Goal: Transaction & Acquisition: Book appointment/travel/reservation

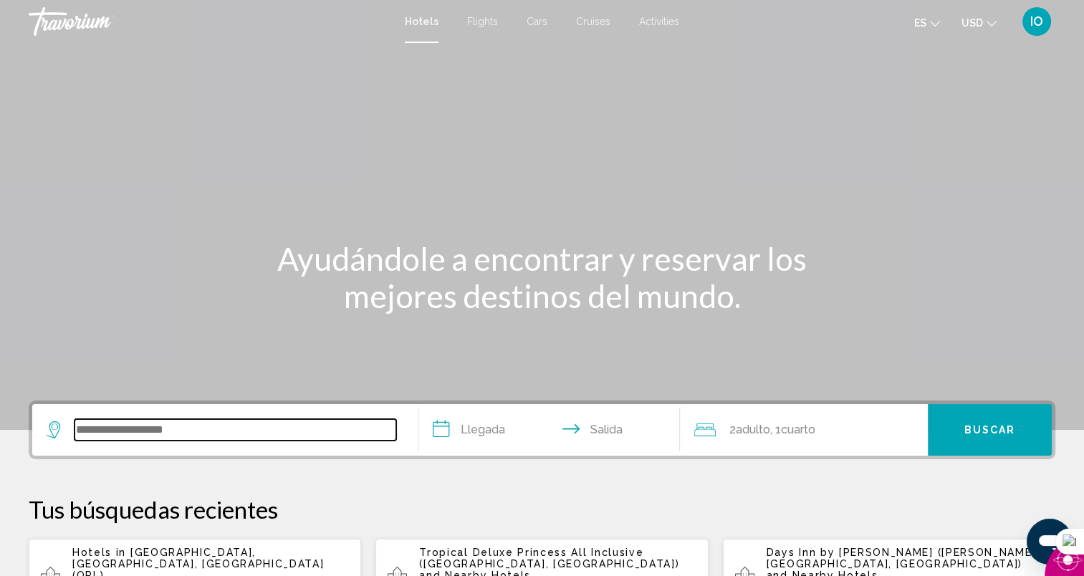
click at [140, 431] on input "Search widget" at bounding box center [236, 430] width 322 height 22
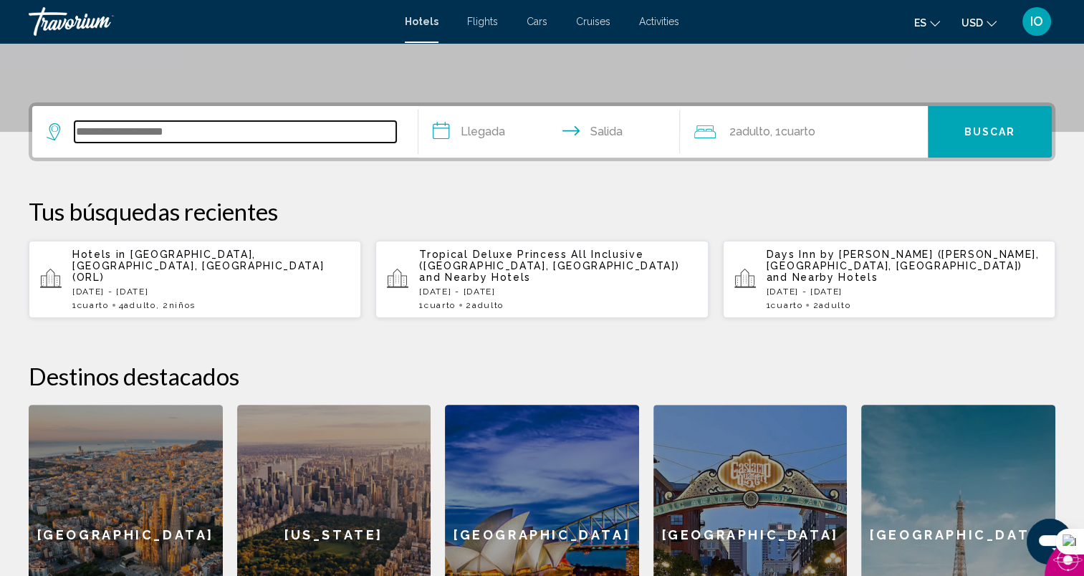
scroll to position [353, 0]
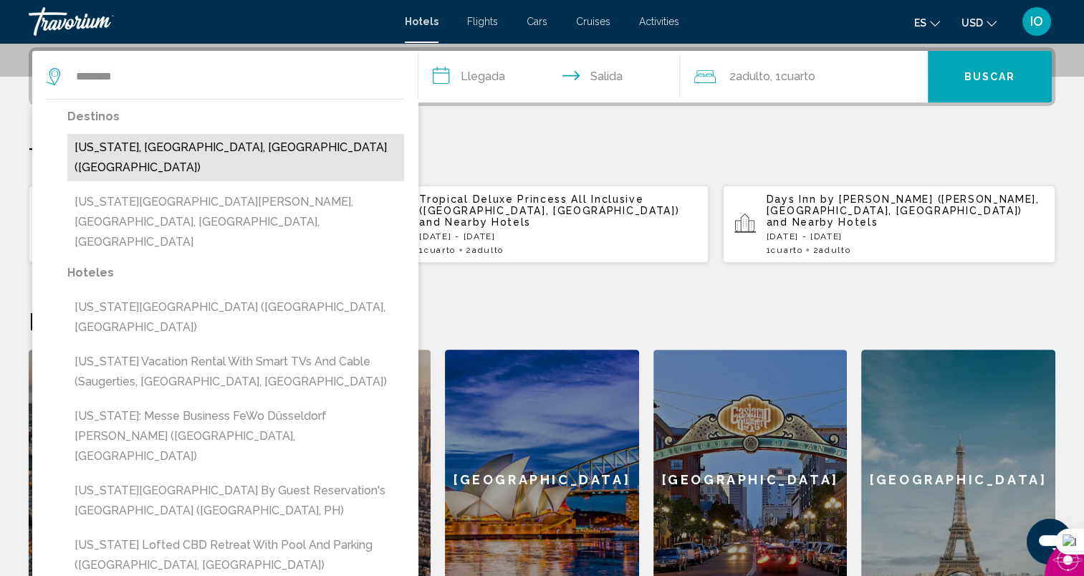
click at [102, 140] on button "[US_STATE], [GEOGRAPHIC_DATA], [GEOGRAPHIC_DATA] ([GEOGRAPHIC_DATA])" at bounding box center [235, 157] width 337 height 47
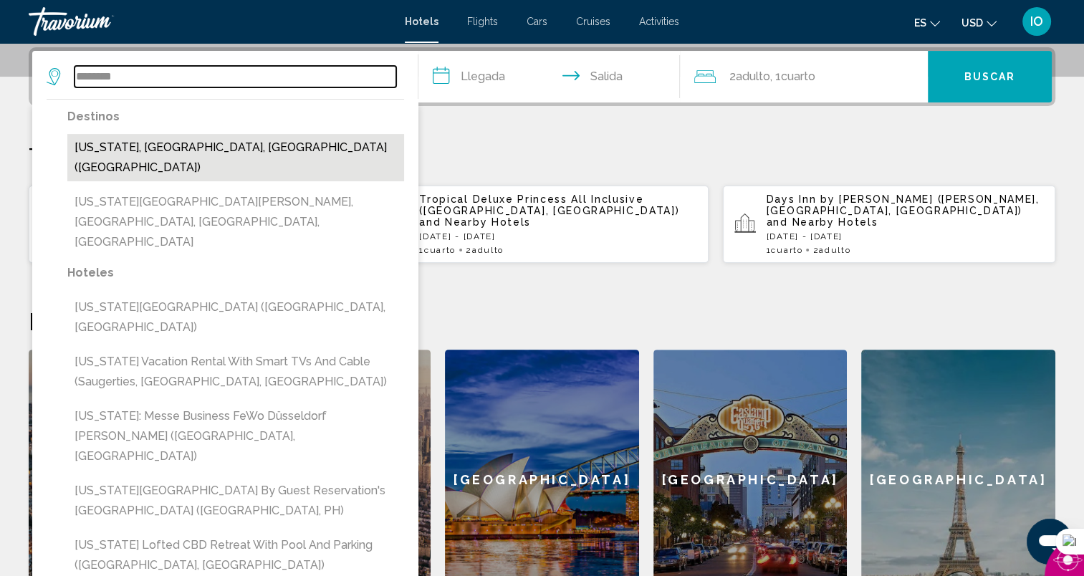
type input "**********"
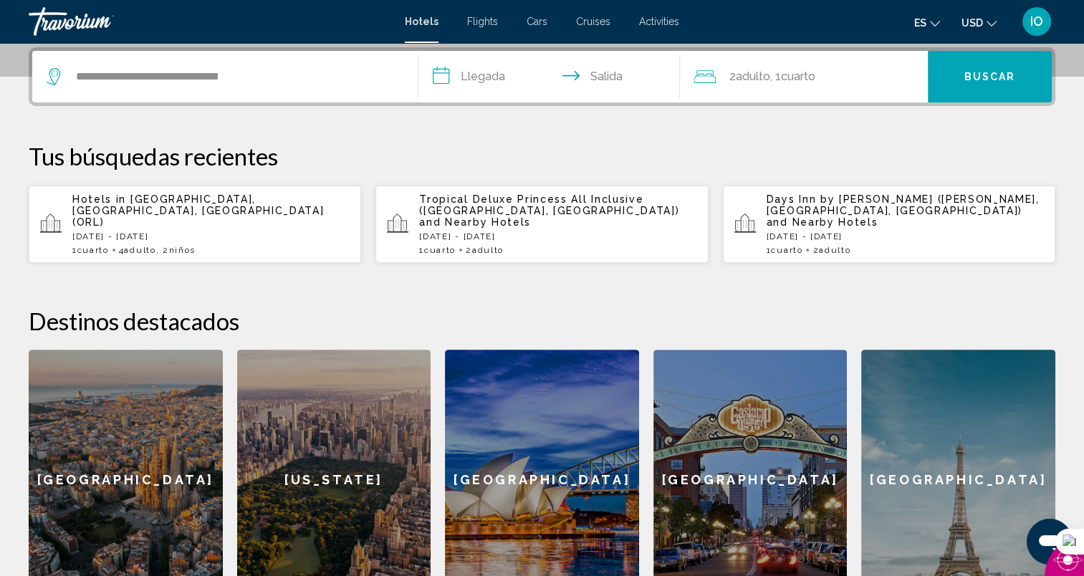
click at [499, 72] on input "**********" at bounding box center [553, 79] width 268 height 56
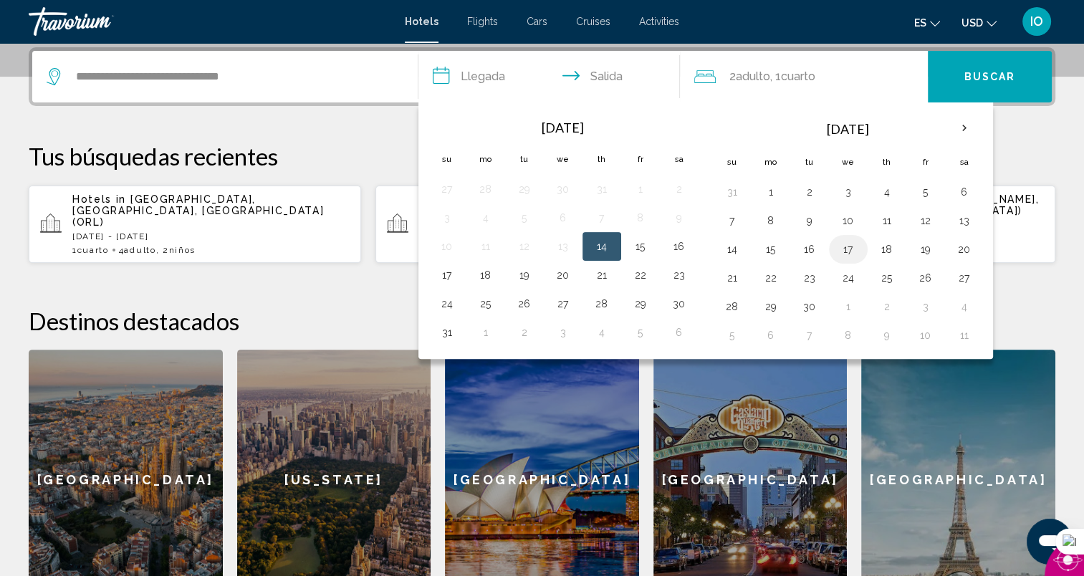
click at [850, 249] on button "17" at bounding box center [848, 249] width 23 height 20
click at [925, 249] on button "19" at bounding box center [925, 249] width 23 height 20
type input "**********"
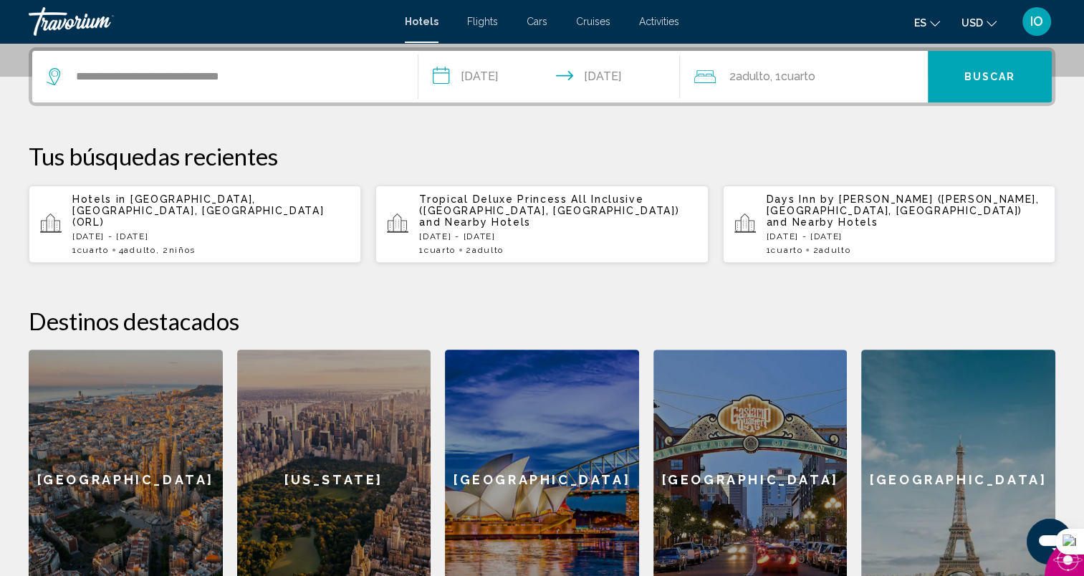
click at [823, 71] on div "2 Adulto Adulto , 1 Cuarto habitaciones" at bounding box center [811, 77] width 234 height 20
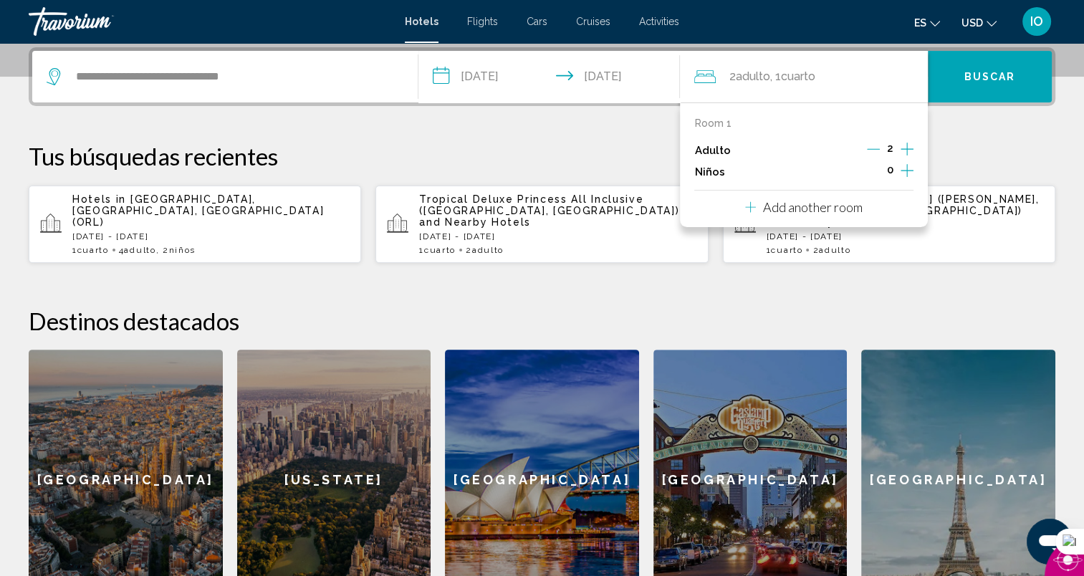
click at [909, 146] on icon "Increment adults" at bounding box center [907, 148] width 13 height 17
click at [909, 169] on icon "Increment children" at bounding box center [907, 170] width 13 height 17
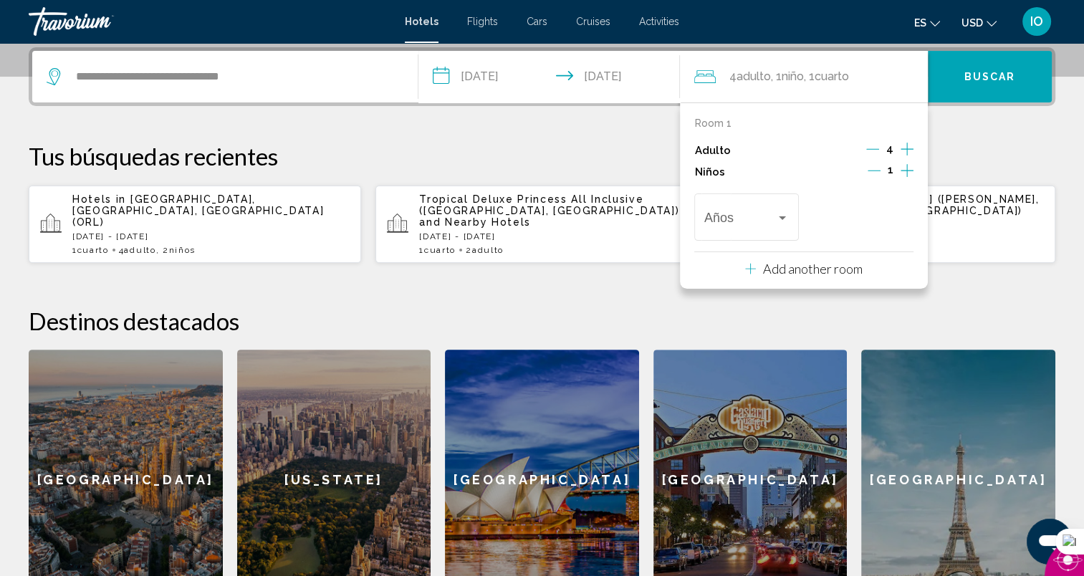
click at [909, 169] on icon "Increment children" at bounding box center [907, 170] width 13 height 17
click at [782, 218] on div "Travelers: 4 adults, 2 children" at bounding box center [782, 218] width 7 height 4
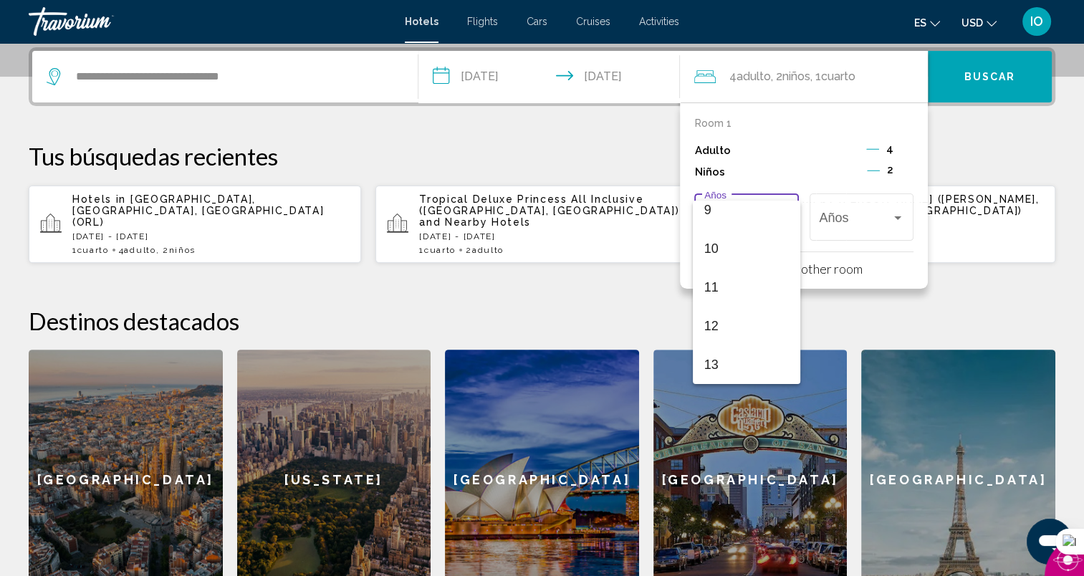
scroll to position [513, 0]
click at [732, 247] on span "14" at bounding box center [746, 248] width 85 height 39
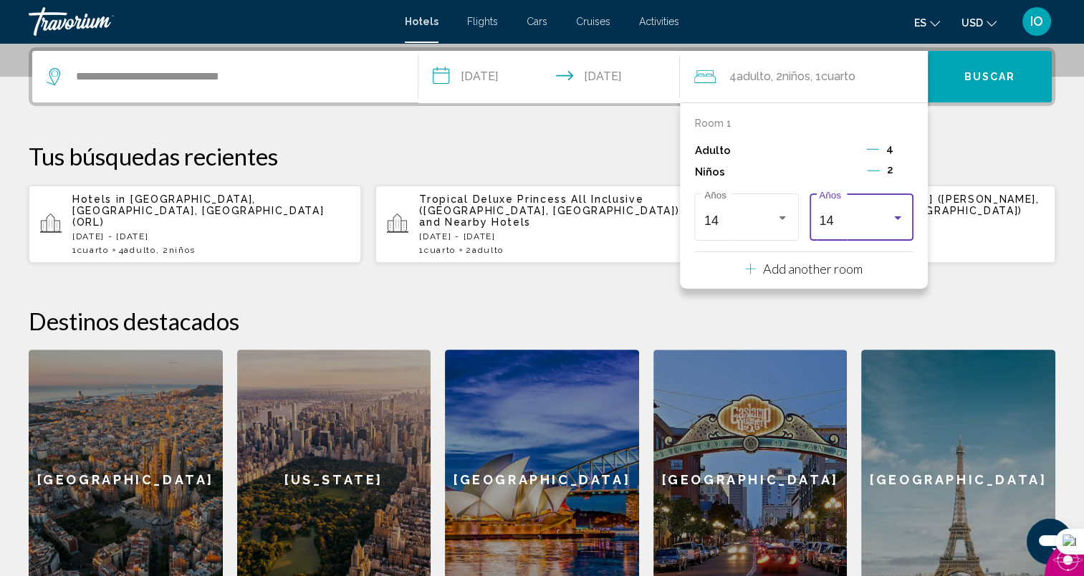
click at [900, 216] on div "Travelers: 4 adults, 2 children" at bounding box center [897, 218] width 7 height 4
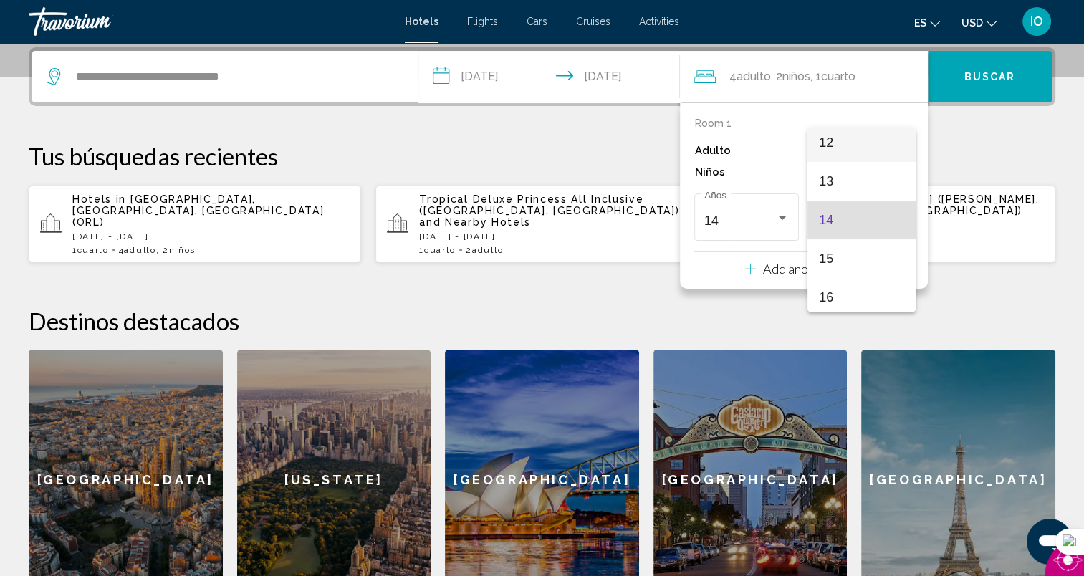
click at [834, 143] on span "12" at bounding box center [861, 142] width 85 height 39
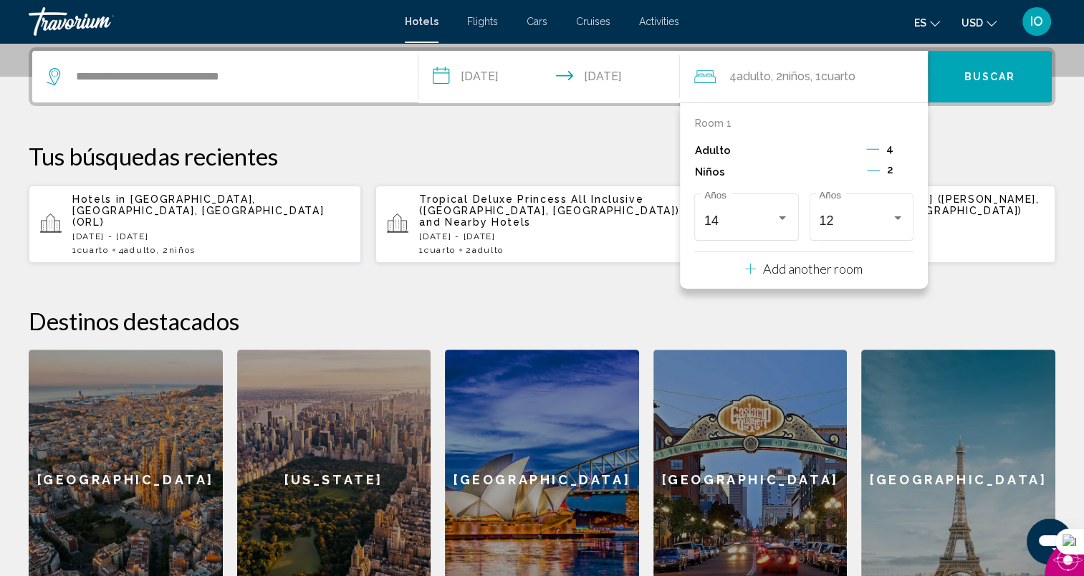
click at [971, 78] on span "Buscar" at bounding box center [991, 77] width 52 height 11
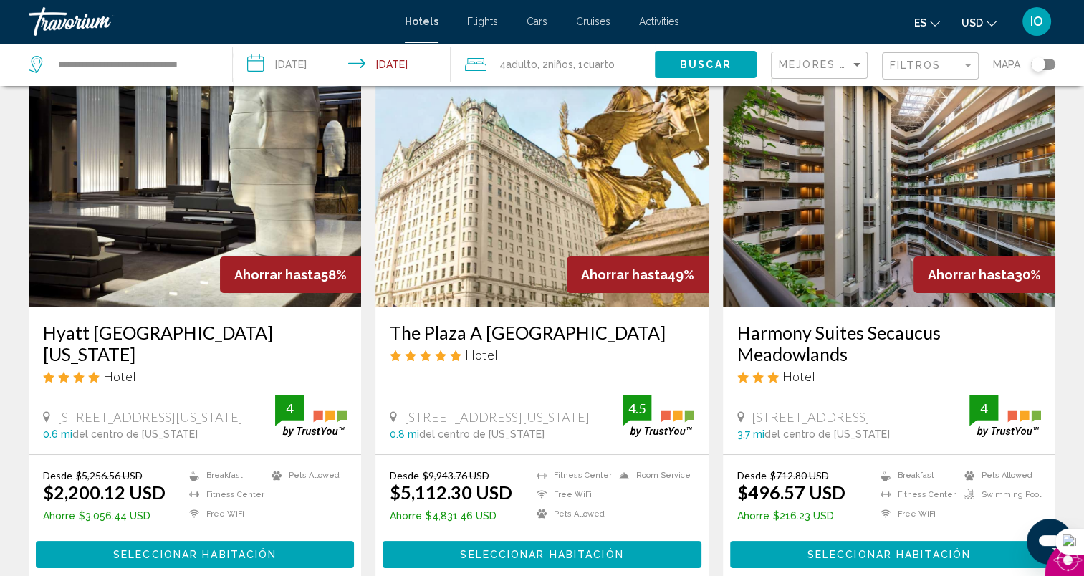
scroll to position [37, 0]
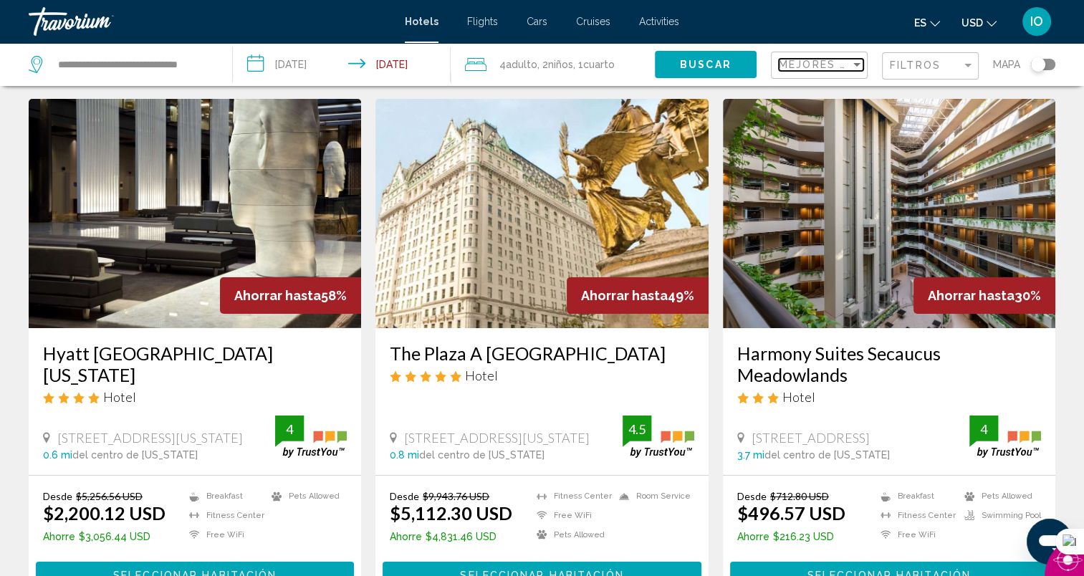
click at [855, 63] on div "Sort by" at bounding box center [857, 65] width 7 height 4
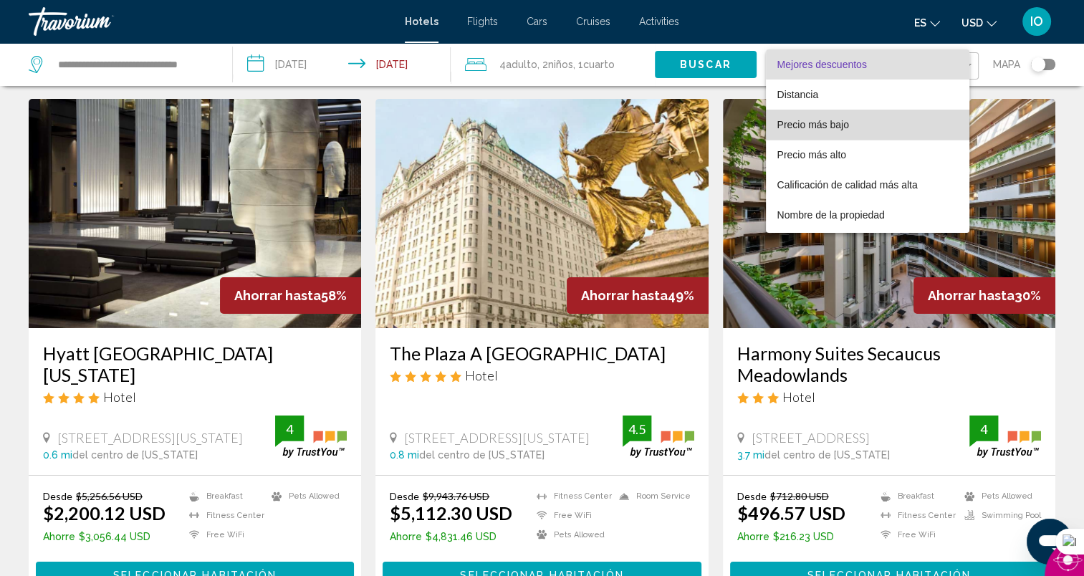
click at [814, 124] on span "Precio más bajo" at bounding box center [814, 124] width 72 height 11
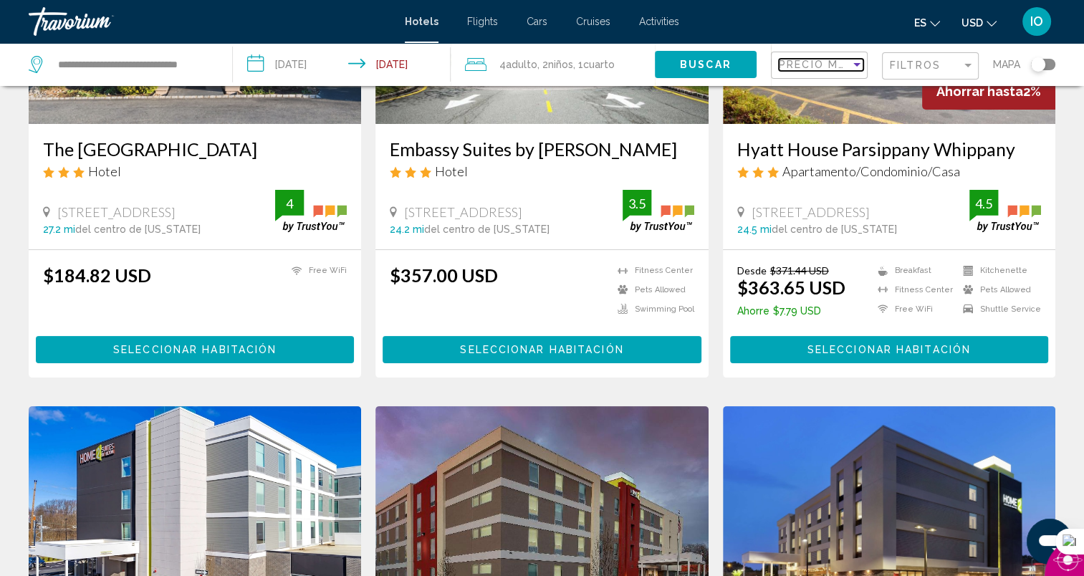
scroll to position [9, 0]
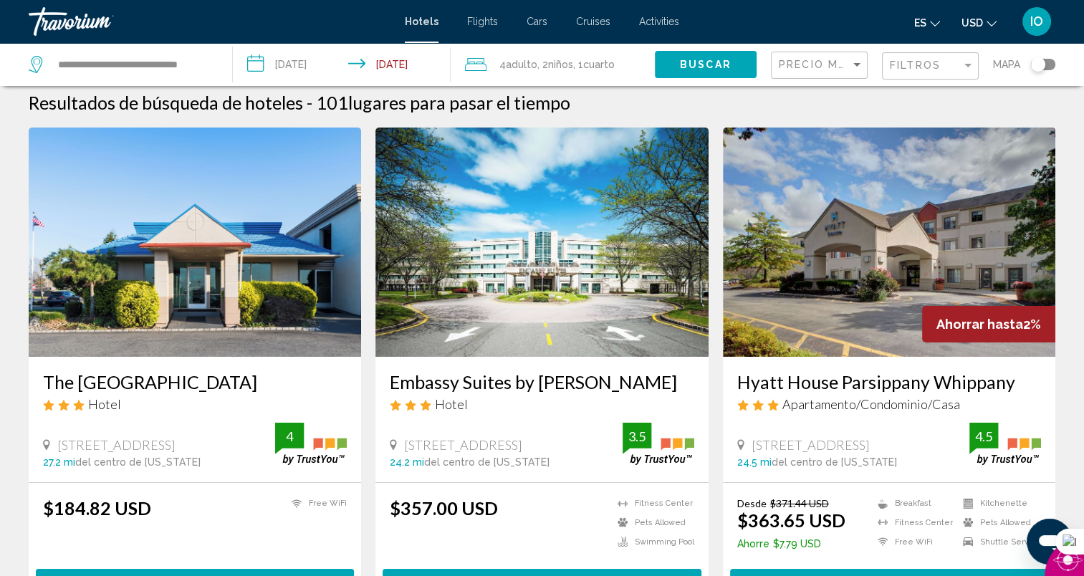
click at [1043, 68] on div "Toggle map" at bounding box center [1038, 64] width 14 height 14
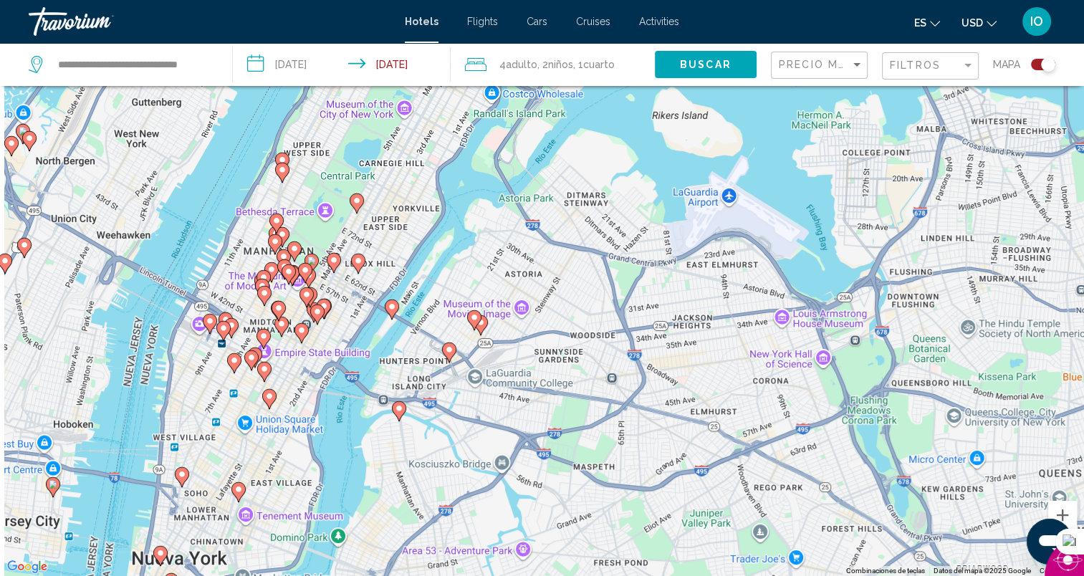
drag, startPoint x: 422, startPoint y: 125, endPoint x: 588, endPoint y: 321, distance: 256.8
click at [588, 321] on div "Para activar la función de arrastrar con el teclado, presiona Alt + Intro. Una …" at bounding box center [542, 288] width 1084 height 576
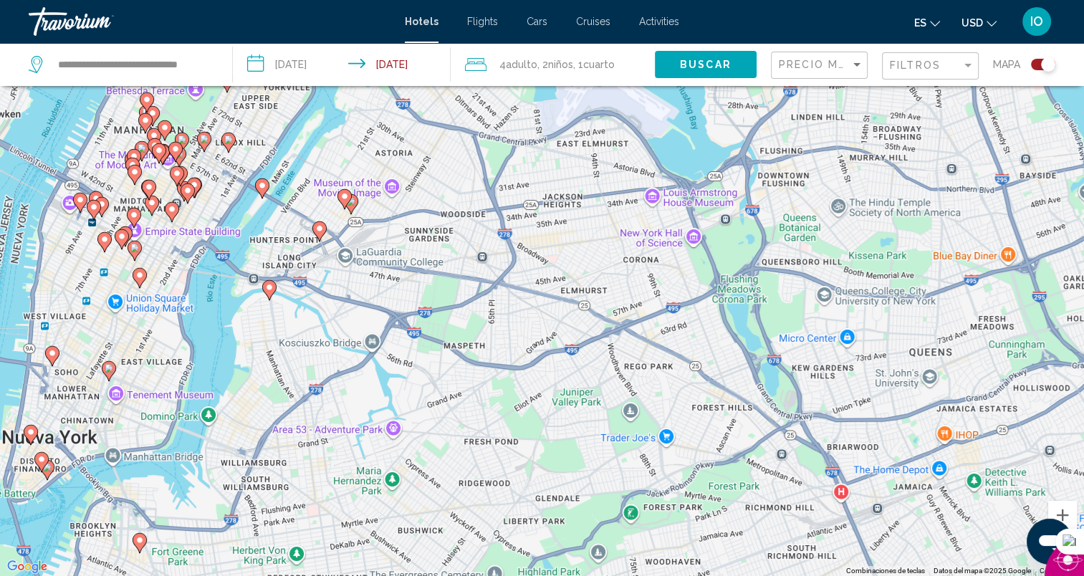
drag, startPoint x: 820, startPoint y: 398, endPoint x: 682, endPoint y: 274, distance: 185.7
click at [682, 274] on div "Para activar la función de arrastrar con el teclado, presiona Alt + Intro. Una …" at bounding box center [542, 288] width 1084 height 576
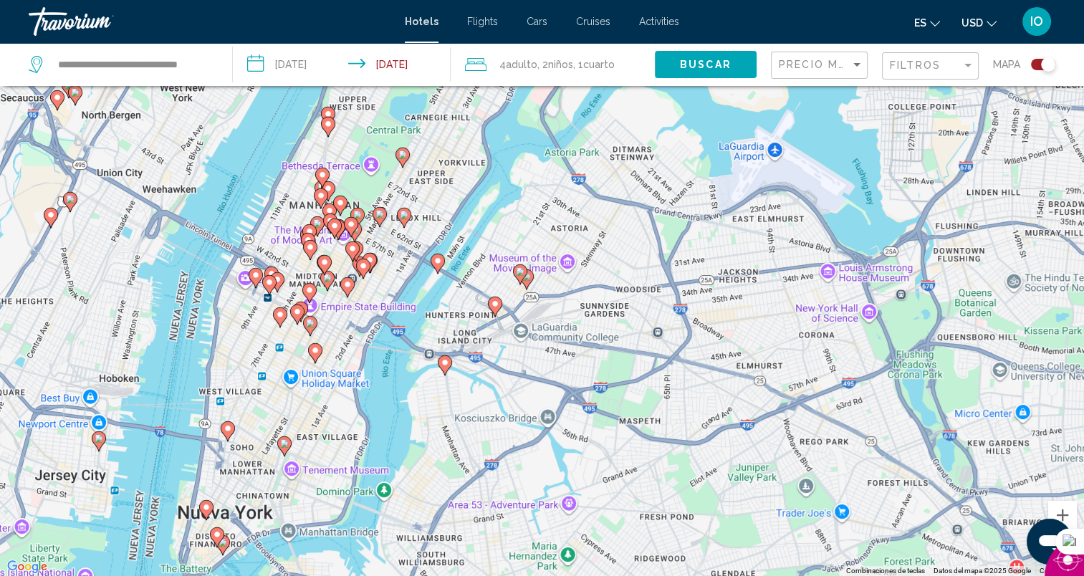
drag, startPoint x: 381, startPoint y: 462, endPoint x: 558, endPoint y: 536, distance: 191.8
click at [558, 536] on div "Para activar la función de arrastrar con el teclado, presiona Alt + Intro. Una …" at bounding box center [542, 288] width 1084 height 576
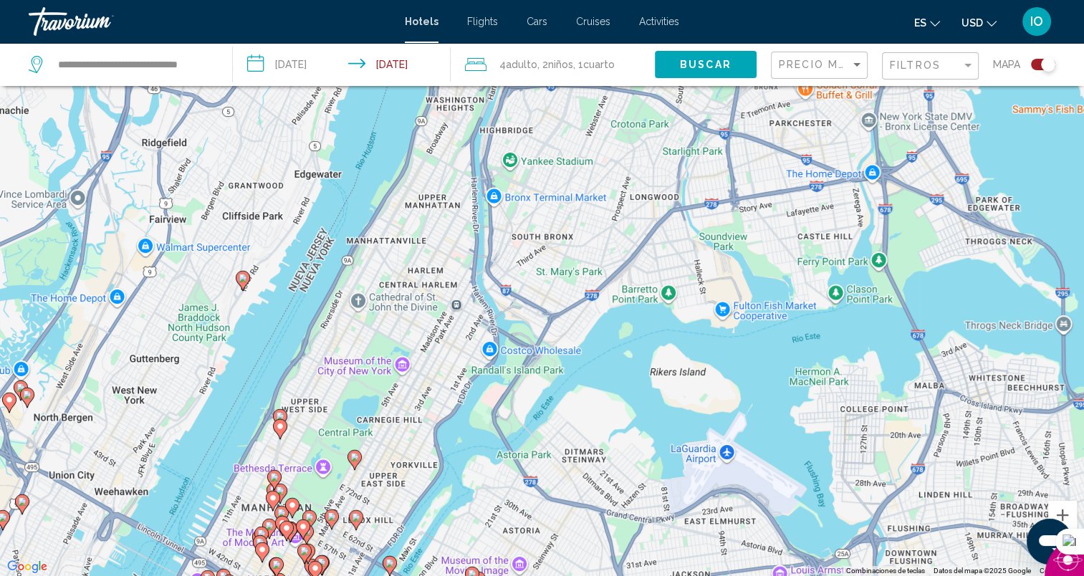
drag, startPoint x: 557, startPoint y: 201, endPoint x: 510, endPoint y: 509, distance: 311.7
click at [510, 509] on div "Para activar la función de arrastrar con el teclado, presiona Alt + Intro. Una …" at bounding box center [542, 288] width 1084 height 576
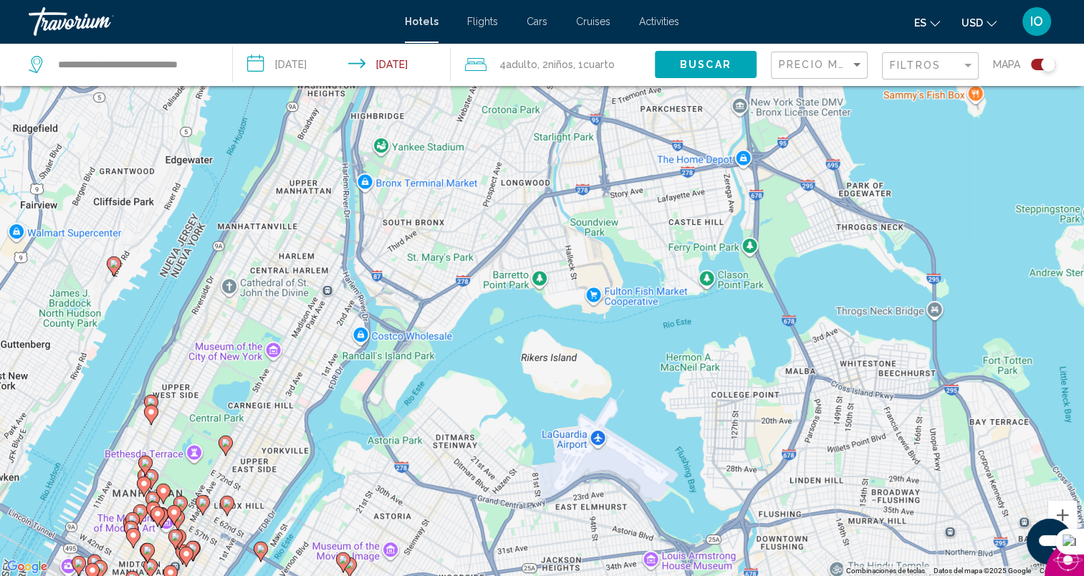
drag, startPoint x: 583, startPoint y: 224, endPoint x: 450, endPoint y: 219, distance: 133.4
click at [450, 219] on div "Para activar la función de arrastrar con el teclado, presiona Alt + Intro. Una …" at bounding box center [542, 288] width 1084 height 576
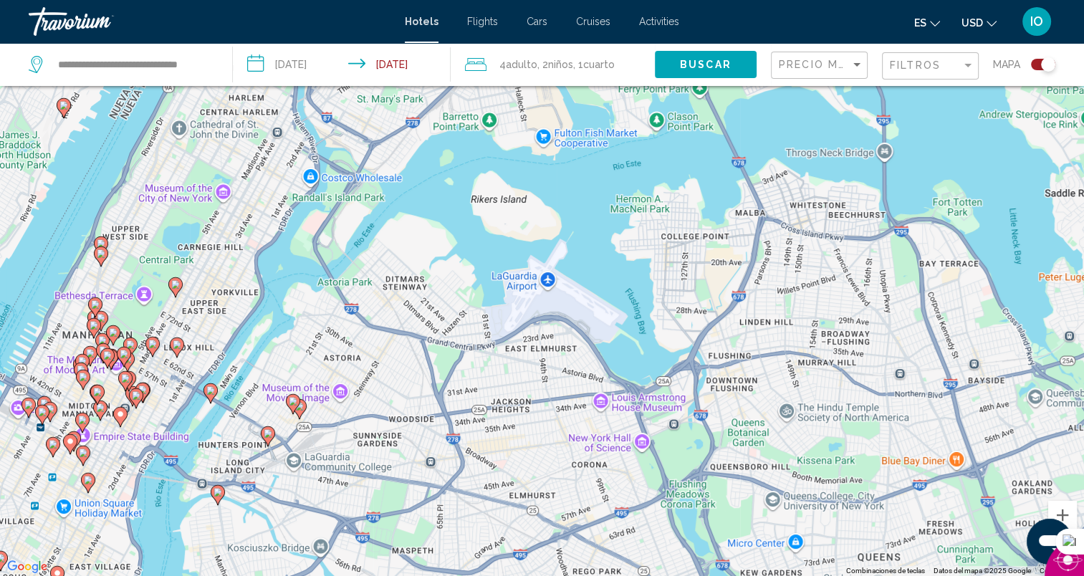
drag, startPoint x: 441, startPoint y: 479, endPoint x: 391, endPoint y: 318, distance: 168.2
click at [391, 318] on div "Para activar la función de arrastrar con el teclado, presiona Alt + Intro. Una …" at bounding box center [542, 288] width 1084 height 576
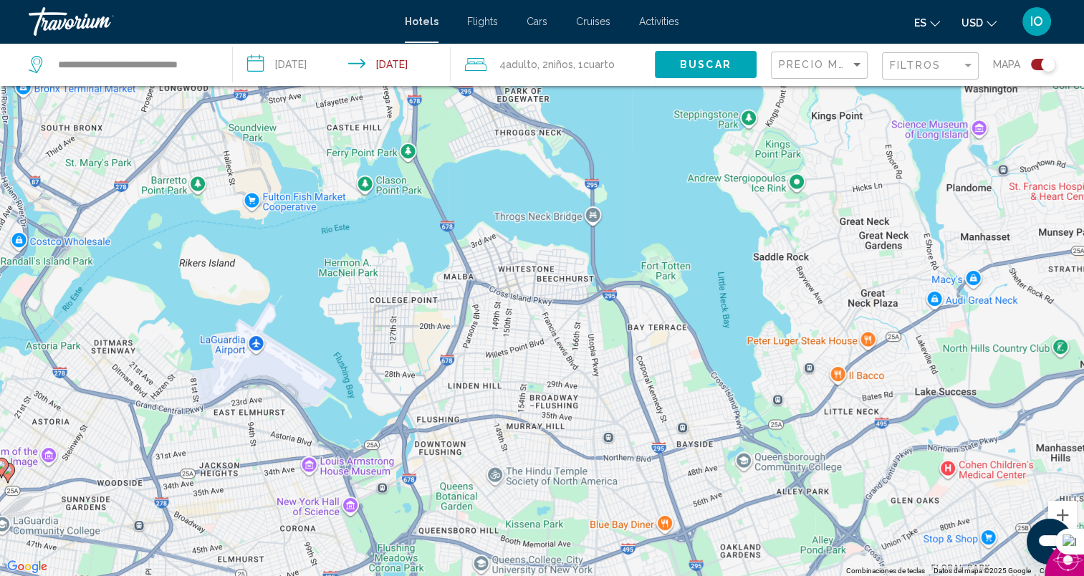
drag, startPoint x: 532, startPoint y: 452, endPoint x: 239, endPoint y: 515, distance: 300.7
click at [239, 515] on div "Para activar la función de arrastrar con el teclado, presiona Alt + Intro. Una …" at bounding box center [542, 288] width 1084 height 576
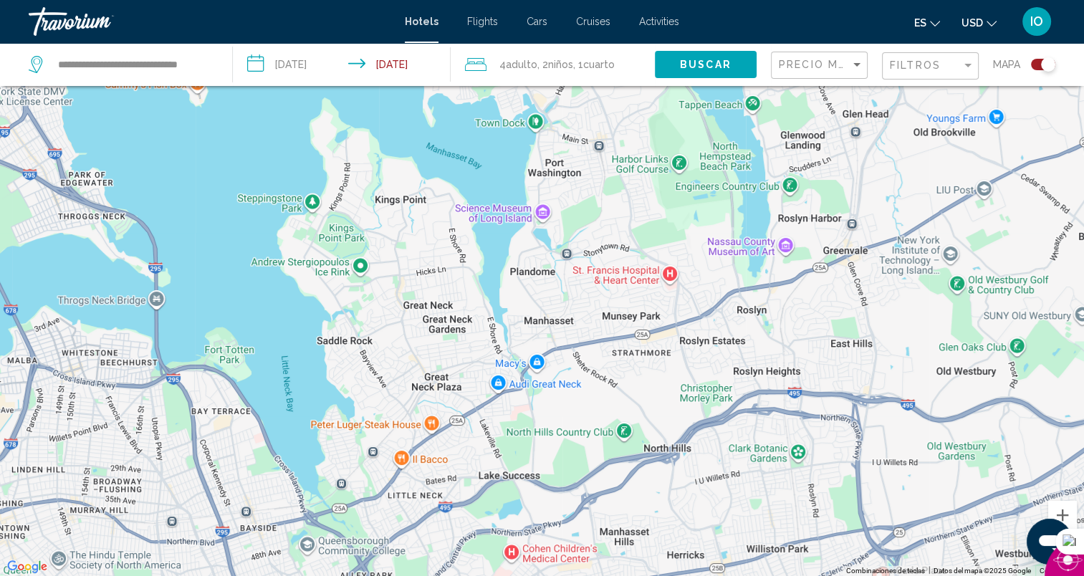
drag, startPoint x: 860, startPoint y: 229, endPoint x: 428, endPoint y: 302, distance: 438.2
click at [428, 302] on div "Para activar la función de arrastrar con el teclado, presiona Alt + Intro. Una …" at bounding box center [542, 288] width 1084 height 576
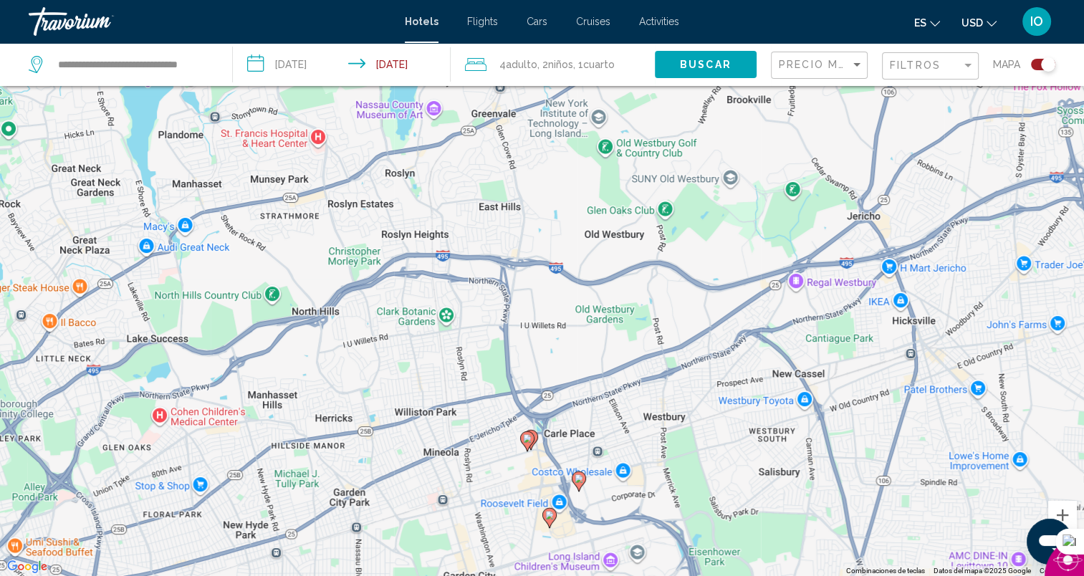
drag, startPoint x: 829, startPoint y: 340, endPoint x: 469, endPoint y: 209, distance: 383.6
click at [469, 209] on div "Para activar la función de arrastrar con el teclado, presiona Alt + Intro. Una …" at bounding box center [542, 288] width 1084 height 576
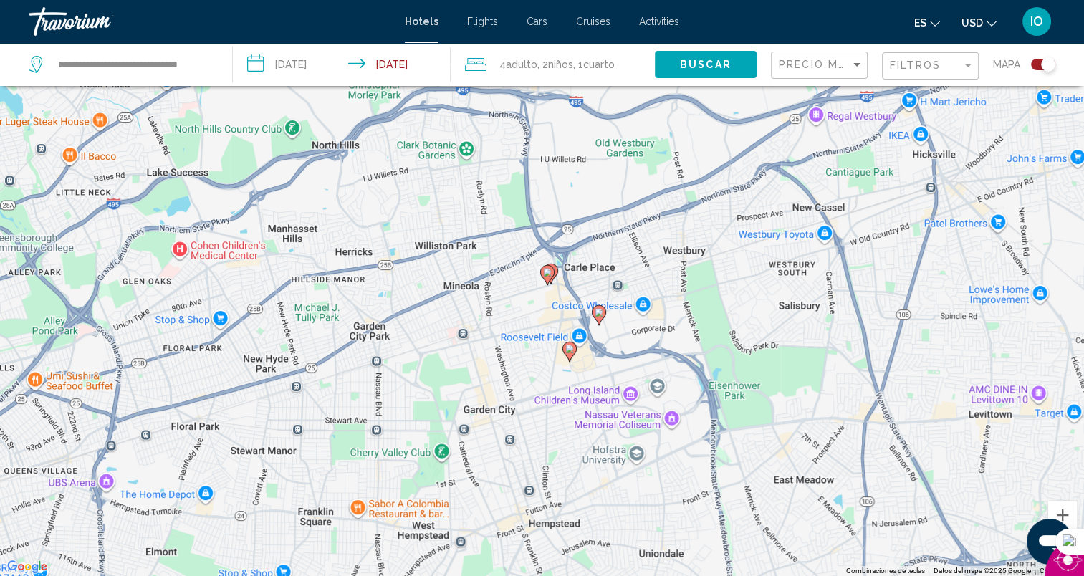
drag, startPoint x: 479, startPoint y: 378, endPoint x: 500, endPoint y: 211, distance: 168.9
click at [500, 211] on div "Para activar la función de arrastrar con el teclado, presiona Alt + Intro. Una …" at bounding box center [542, 288] width 1084 height 576
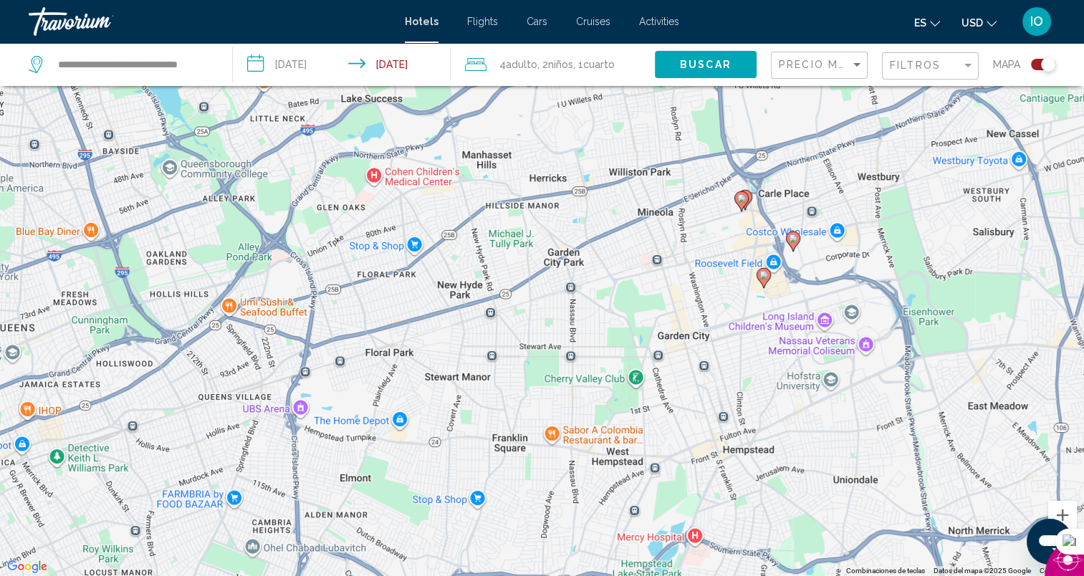
drag, startPoint x: 424, startPoint y: 358, endPoint x: 621, endPoint y: 285, distance: 209.8
click at [621, 285] on div "Para activar la función de arrastrar con el teclado, presiona Alt + Intro. Una …" at bounding box center [542, 288] width 1084 height 576
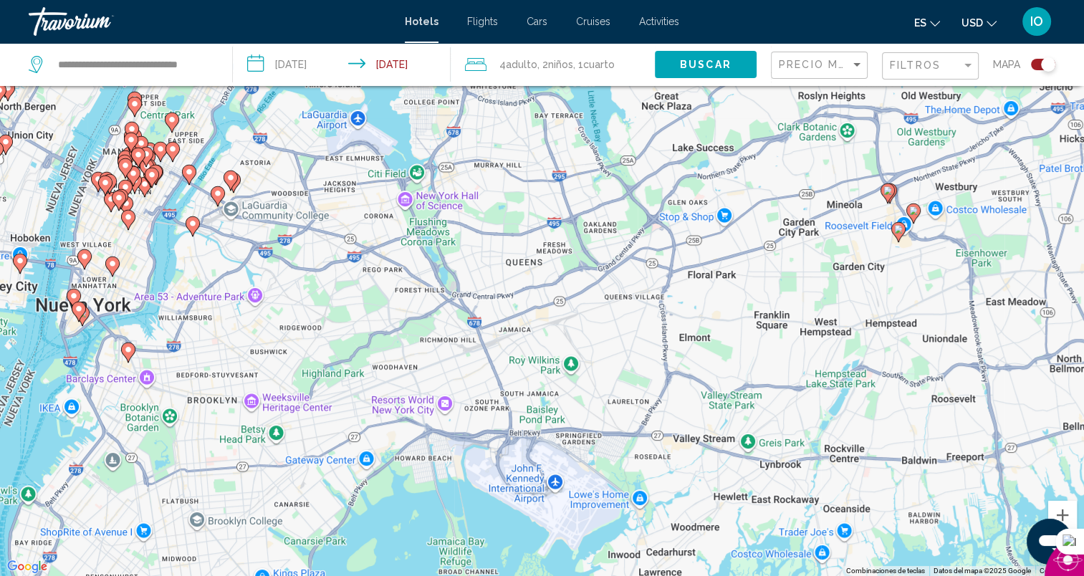
drag, startPoint x: 317, startPoint y: 404, endPoint x: 527, endPoint y: 353, distance: 216.9
click at [527, 353] on div "Para activar la función de arrastrar con el teclado, presiona Alt + Intro. Una …" at bounding box center [542, 288] width 1084 height 576
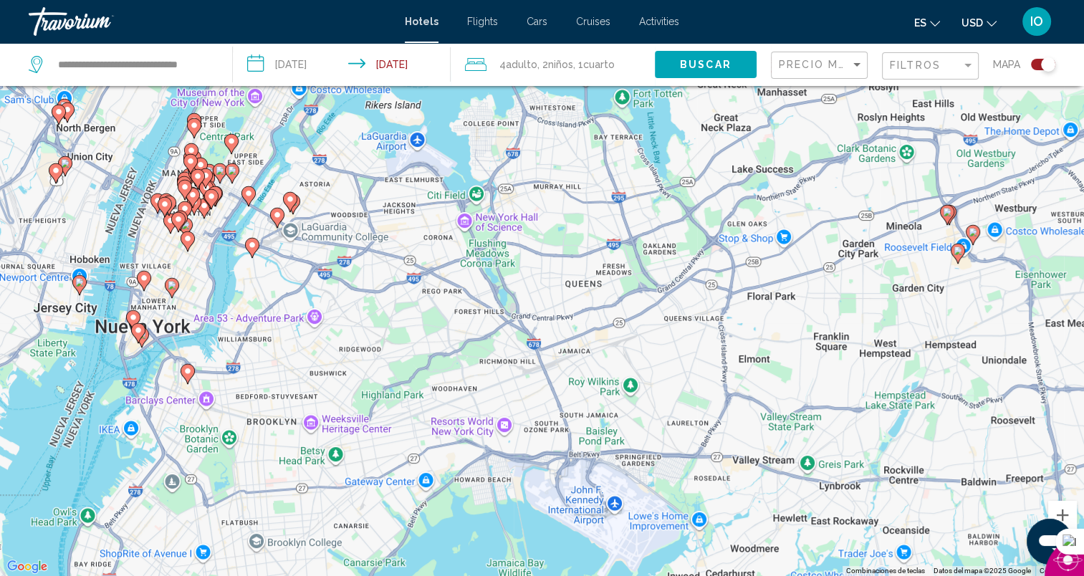
drag, startPoint x: 271, startPoint y: 131, endPoint x: 334, endPoint y: 156, distance: 67.6
click at [334, 156] on div "Para activar la función de arrastrar con el teclado, presiona Alt + Intro. Una …" at bounding box center [542, 288] width 1084 height 576
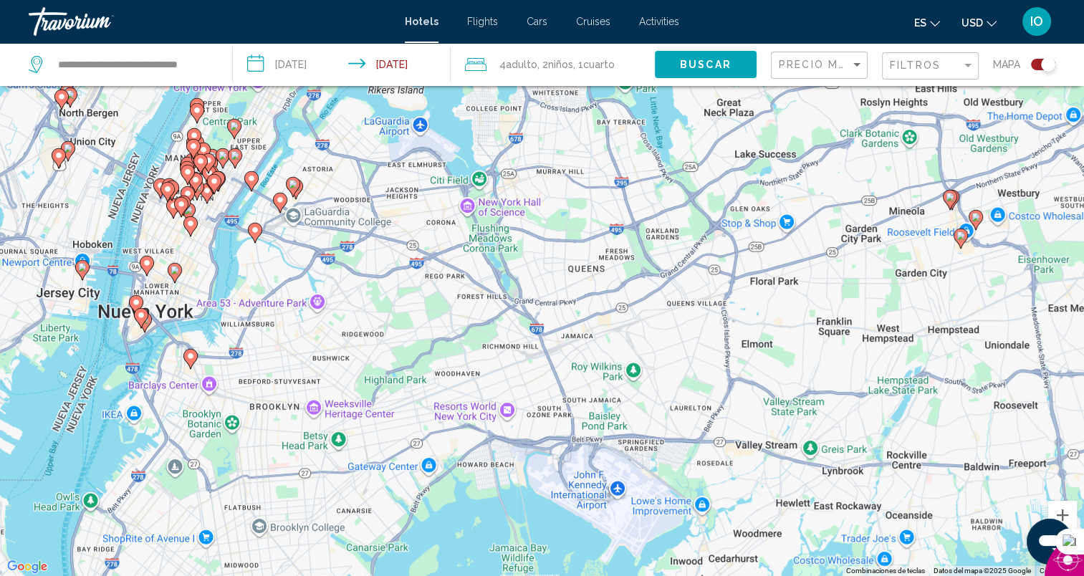
drag, startPoint x: 398, startPoint y: 372, endPoint x: 403, endPoint y: 354, distance: 18.6
click at [403, 354] on div "Para activar la función de arrastrar con el teclado, presiona Alt + Intro. Una …" at bounding box center [542, 288] width 1084 height 576
